Goal: Information Seeking & Learning: Learn about a topic

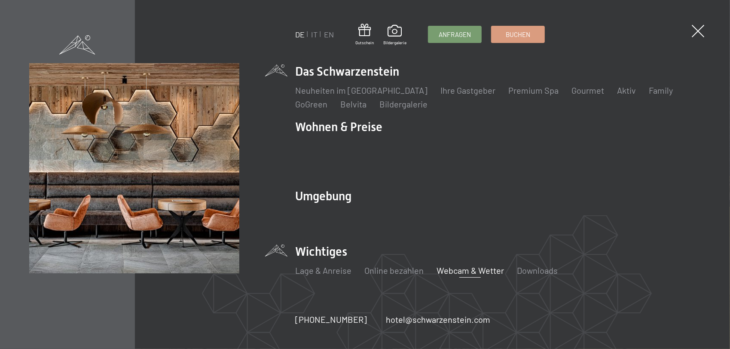
click at [467, 265] on link "Webcam & Wetter" at bounding box center [470, 270] width 67 height 10
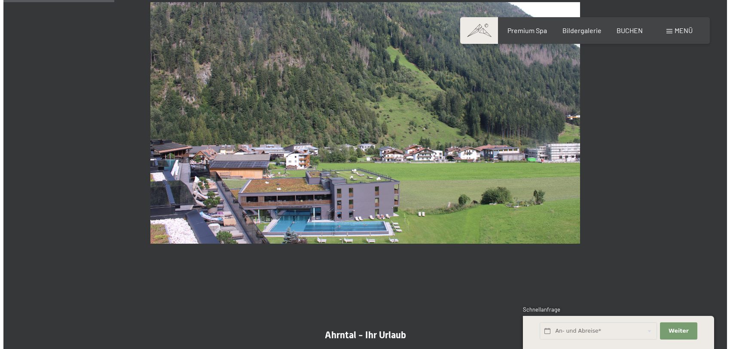
scroll to position [468, 0]
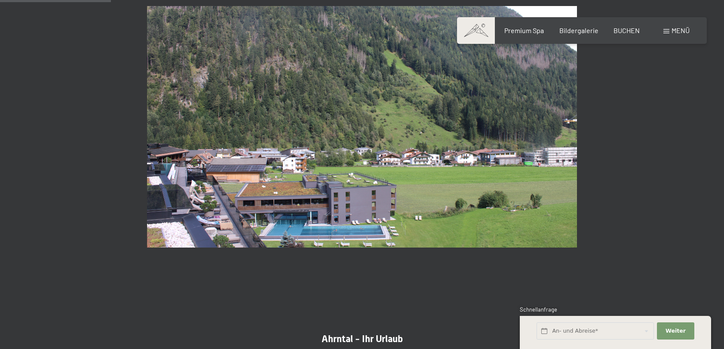
click at [676, 28] on span "Menü" at bounding box center [680, 30] width 18 height 8
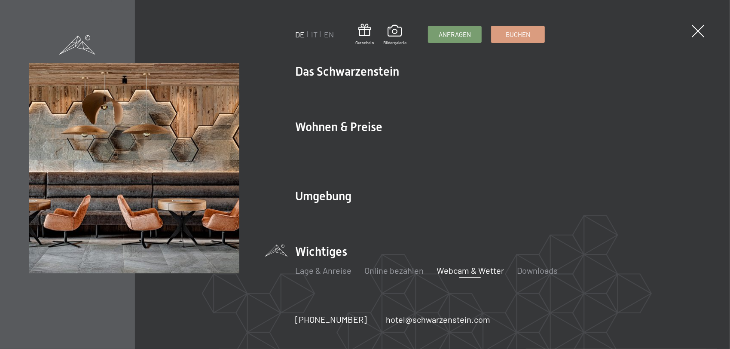
click at [450, 265] on link "Webcam & Wetter" at bounding box center [470, 270] width 67 height 10
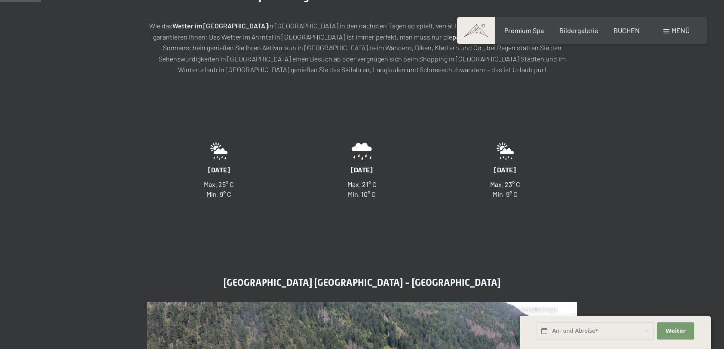
click at [676, 29] on span "Menü" at bounding box center [680, 30] width 18 height 8
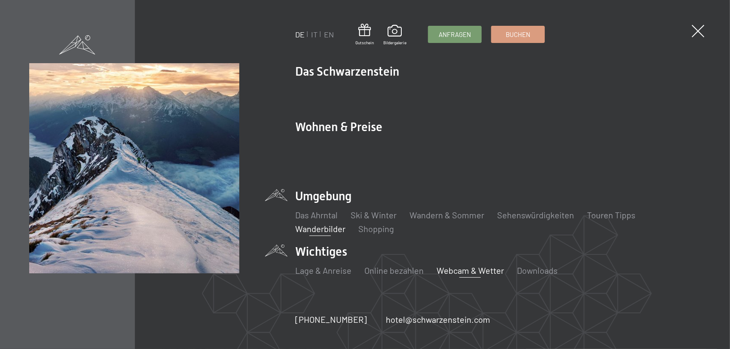
click at [315, 223] on link "Wanderbilder" at bounding box center [320, 228] width 50 height 10
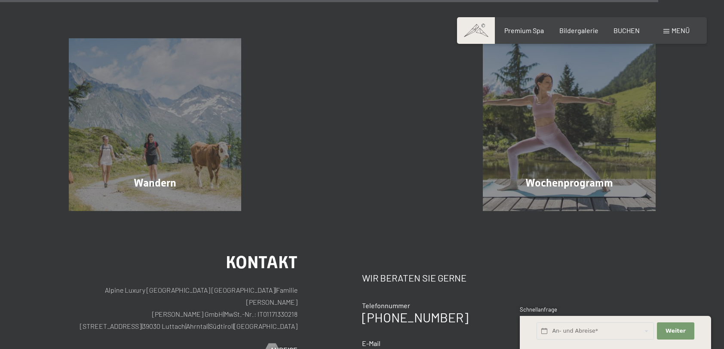
scroll to position [2493, 0]
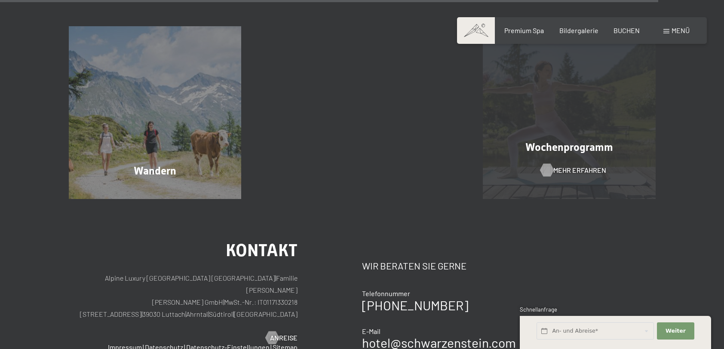
click at [562, 170] on span "Mehr erfahren" at bounding box center [579, 169] width 53 height 9
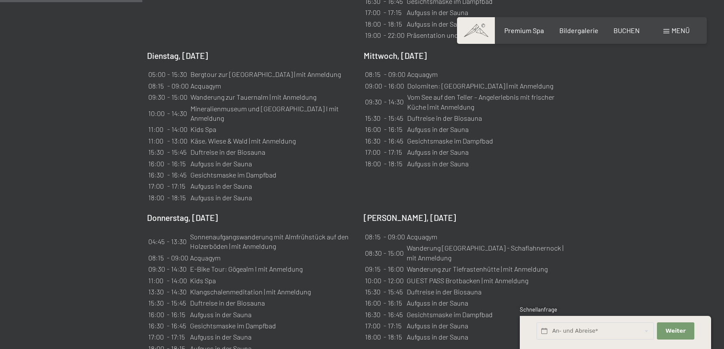
scroll to position [731, 0]
